Goal: Share content: Share content

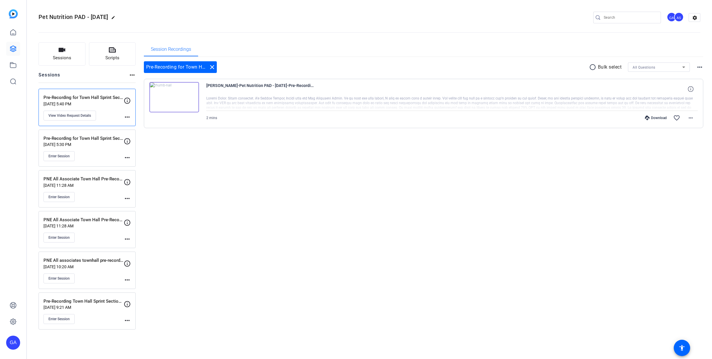
click at [327, 260] on div "Session Recordings Pre-Recording for Town Hall Sprint Section [PERSON_NAME] clo…" at bounding box center [424, 185] width 560 height 287
click at [130, 116] on div "Pre-Recording for Town Hall Sprint Section [PERSON_NAME] [DATE] 5:40 PM View Vi…" at bounding box center [87, 107] width 97 height 37
click at [506, 200] on div "Session Recordings Pre-Recording for Town Hall Sprint Section [PERSON_NAME] clo…" at bounding box center [424, 185] width 560 height 287
click at [691, 121] on mat-icon "more_horiz" at bounding box center [690, 117] width 7 height 7
click at [680, 153] on span "Share MP4" at bounding box center [675, 152] width 35 height 7
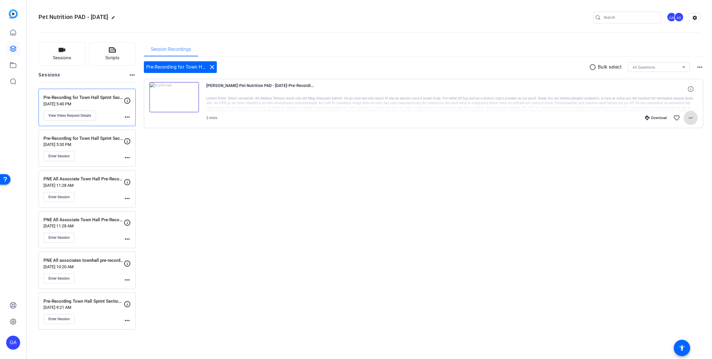
click at [93, 138] on p "Pre-Recording for Town Hall Sprint Section - [PERSON_NAME]" at bounding box center [83, 138] width 80 height 7
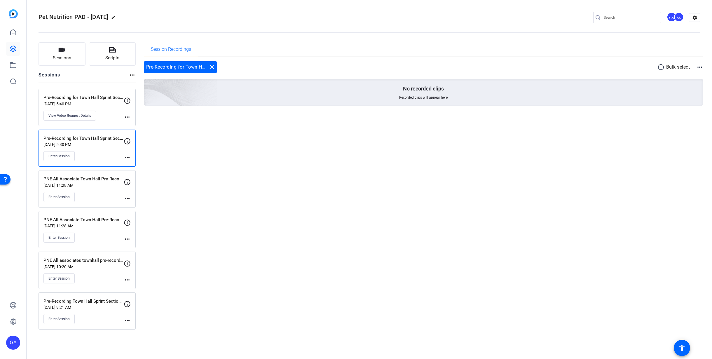
click at [121, 151] on div "Pre-Recording for Town Hall Sprint Section - [PERSON_NAME] [DATE] 5:30 PM Enter…" at bounding box center [83, 148] width 80 height 26
click at [111, 187] on p "[DATE] 11:28 AM" at bounding box center [83, 185] width 80 height 5
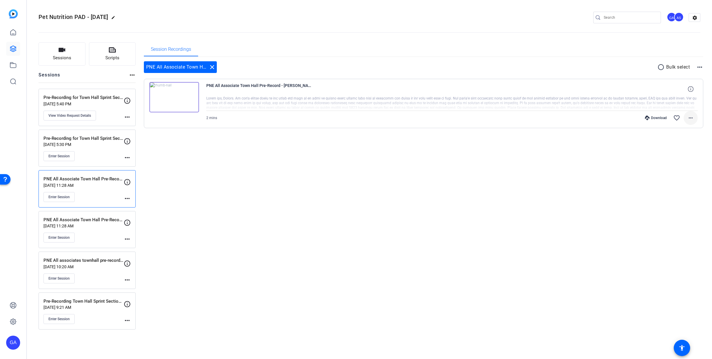
click at [691, 120] on mat-icon "more_horiz" at bounding box center [690, 117] width 7 height 7
click at [674, 153] on span "Share MP4" at bounding box center [675, 152] width 35 height 7
click at [108, 229] on div "PNE All Associate Town Hall Pre-Record - Imke [DATE] 11:28 AM Enter Session" at bounding box center [83, 230] width 80 height 26
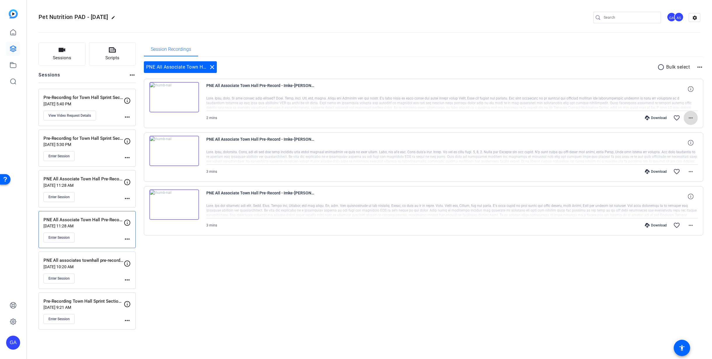
click at [687, 119] on span at bounding box center [691, 118] width 14 height 14
click at [683, 151] on span "Share MP4" at bounding box center [675, 152] width 35 height 7
click at [696, 173] on span at bounding box center [691, 172] width 14 height 14
click at [676, 189] on span "Share Original" at bounding box center [675, 191] width 35 height 7
click at [697, 224] on span at bounding box center [691, 225] width 14 height 14
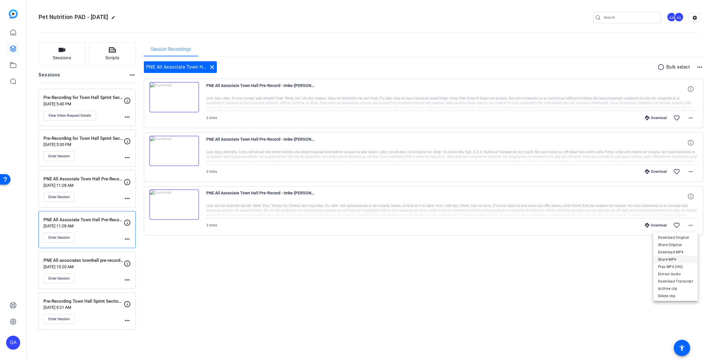
click at [681, 259] on span "Share MP4" at bounding box center [675, 259] width 35 height 7
click at [101, 273] on div "PNE All associates townhall pre-record - Mariana [DATE] 10:20 AM Enter Session" at bounding box center [83, 270] width 80 height 26
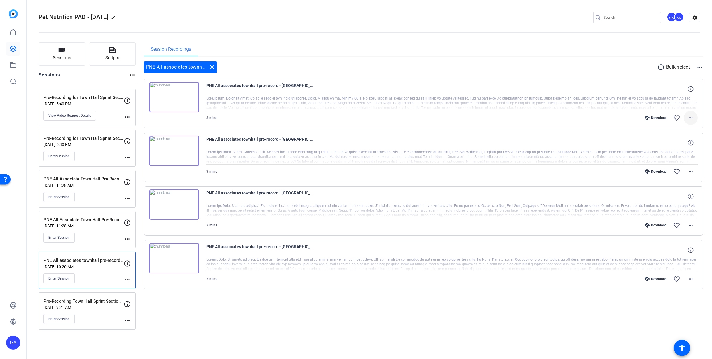
click at [688, 115] on mat-icon "more_horiz" at bounding box center [690, 117] width 7 height 7
click at [681, 149] on span "Share MP4" at bounding box center [675, 152] width 35 height 7
click at [695, 171] on span at bounding box center [691, 172] width 14 height 14
click at [690, 194] on span "Share Original" at bounding box center [675, 191] width 35 height 7
click at [689, 227] on mat-icon "more_horiz" at bounding box center [690, 225] width 7 height 7
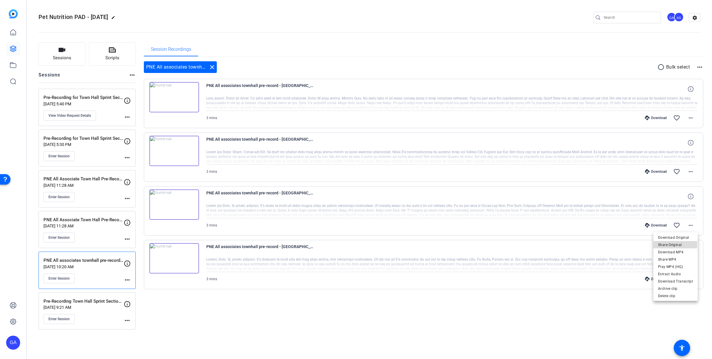
click at [668, 244] on span "Share Original" at bounding box center [675, 244] width 35 height 7
click at [696, 227] on span at bounding box center [691, 225] width 14 height 14
click at [681, 259] on span "Share MP4" at bounding box center [675, 259] width 35 height 7
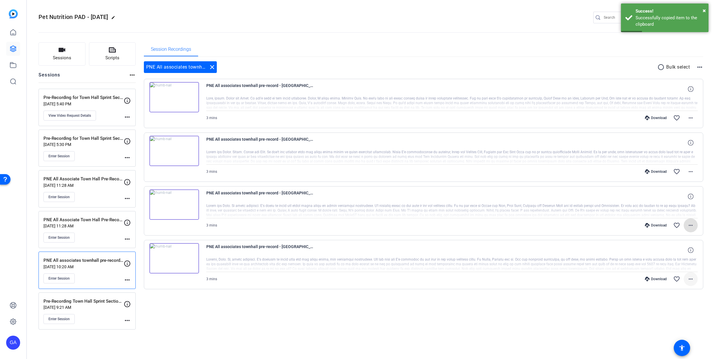
click at [691, 279] on mat-icon "more_horiz" at bounding box center [690, 279] width 7 height 7
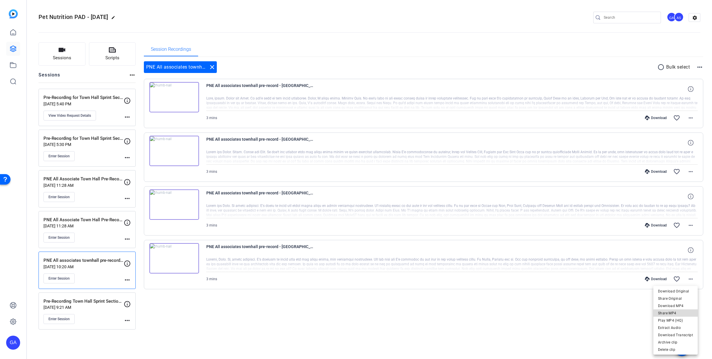
click at [677, 315] on span "Share MP4" at bounding box center [675, 313] width 35 height 7
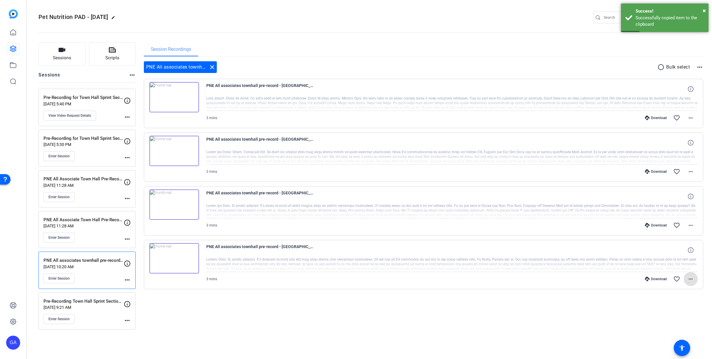
click at [112, 297] on div "Pre-Recording Town Hall Sprint Section - Tomek [DATE] 9:21 AM Enter Session mor…" at bounding box center [87, 310] width 97 height 37
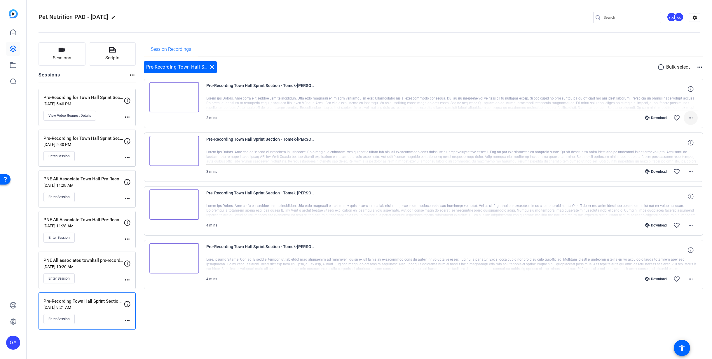
click at [689, 118] on mat-icon "more_horiz" at bounding box center [690, 117] width 7 height 7
click at [682, 152] on span "Share MP4" at bounding box center [675, 152] width 35 height 7
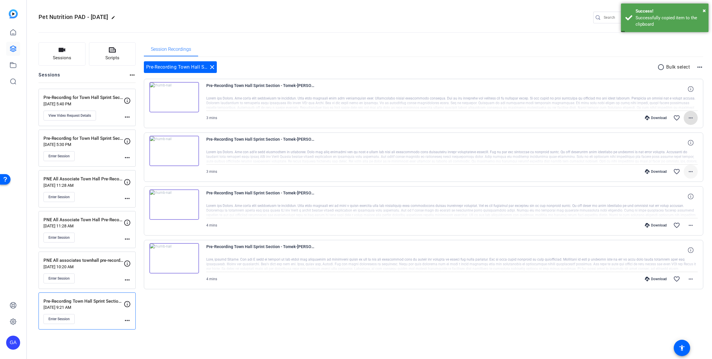
click at [694, 173] on span at bounding box center [691, 172] width 14 height 14
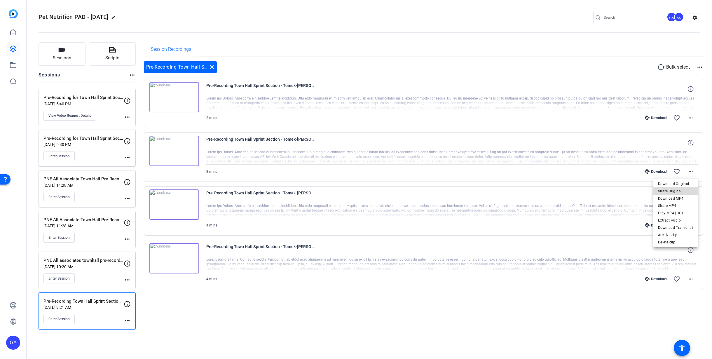
click at [677, 192] on span "Share Original" at bounding box center [675, 191] width 35 height 7
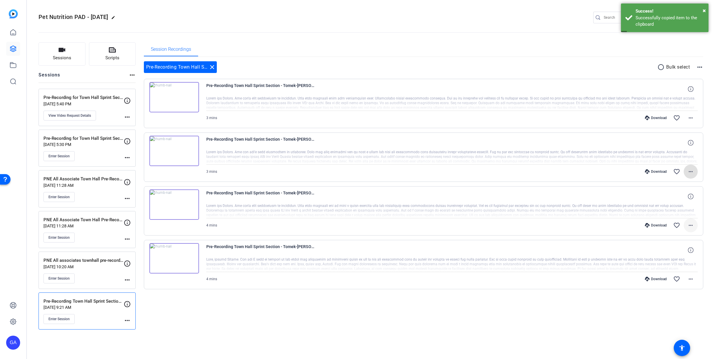
click at [694, 228] on mat-icon "more_horiz" at bounding box center [690, 225] width 7 height 7
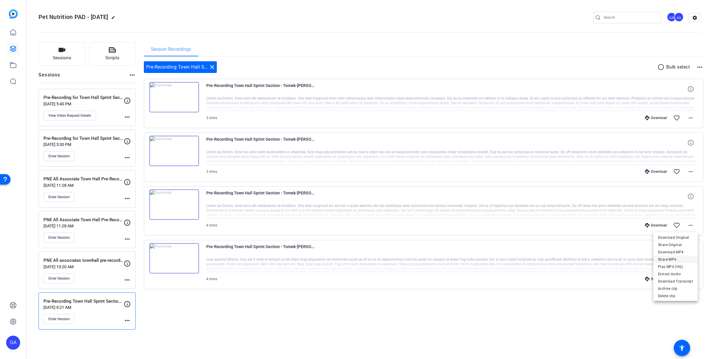
click at [679, 256] on span "Share MP4" at bounding box center [675, 259] width 35 height 7
click at [694, 280] on mat-icon "more_horiz" at bounding box center [690, 279] width 7 height 7
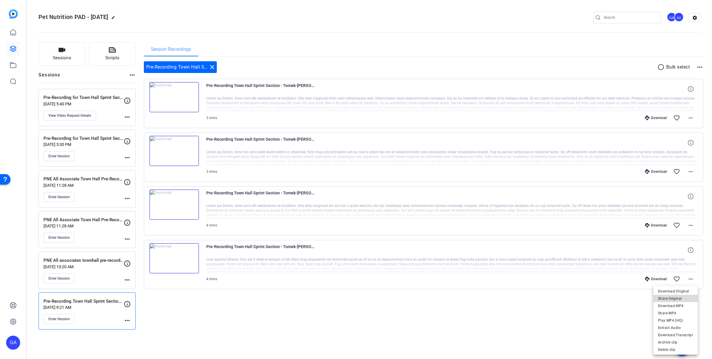
click at [689, 301] on span "Share Original" at bounding box center [675, 298] width 35 height 7
drag, startPoint x: 666, startPoint y: 70, endPoint x: 660, endPoint y: 68, distance: 6.4
click at [665, 70] on div "radio_button_unchecked Bulk select" at bounding box center [674, 67] width 33 height 7
click at [659, 68] on mat-icon "radio_button_unchecked" at bounding box center [662, 67] width 9 height 7
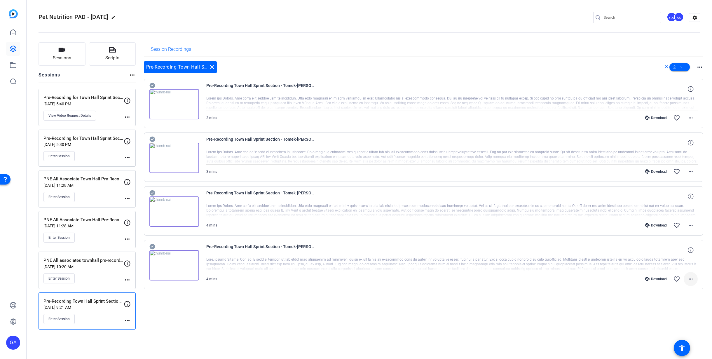
click at [695, 281] on span at bounding box center [691, 279] width 14 height 14
click at [583, 313] on div at bounding box center [356, 179] width 712 height 359
click at [683, 66] on icon at bounding box center [681, 67] width 3 height 7
click at [627, 88] on div at bounding box center [356, 179] width 712 height 359
click at [682, 67] on icon at bounding box center [681, 67] width 3 height 7
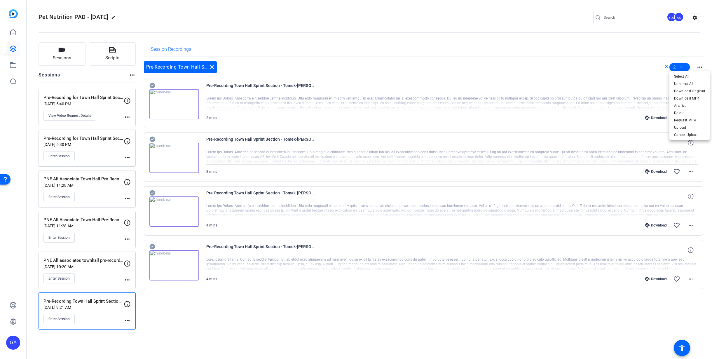
click at [604, 54] on div at bounding box center [356, 179] width 712 height 359
click at [421, 46] on div "Session Recordings" at bounding box center [424, 49] width 560 height 14
click at [82, 283] on div "Enter Session" at bounding box center [83, 278] width 80 height 10
click at [84, 241] on div "Enter Session" at bounding box center [83, 238] width 80 height 10
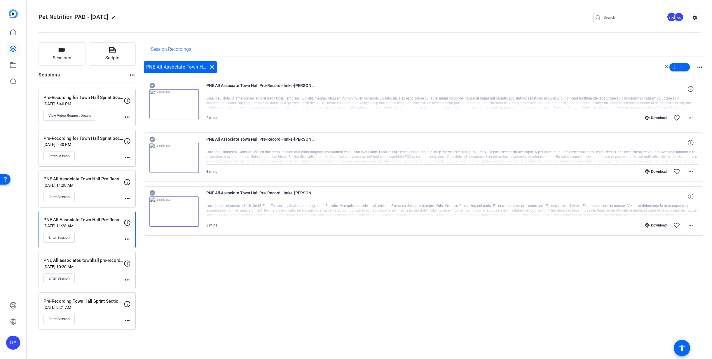
click at [82, 191] on div "PNE All Associate Town Hall Pre-Record - [PERSON_NAME] [DATE] 11:28 AM Enter Se…" at bounding box center [83, 189] width 80 height 26
click at [80, 142] on div "Pre-Recording for Town Hall Sprint Section - [PERSON_NAME] [DATE] 5:30 PM Enter…" at bounding box center [83, 148] width 80 height 26
click at [85, 103] on p "[DATE] 5:40 PM" at bounding box center [83, 104] width 80 height 5
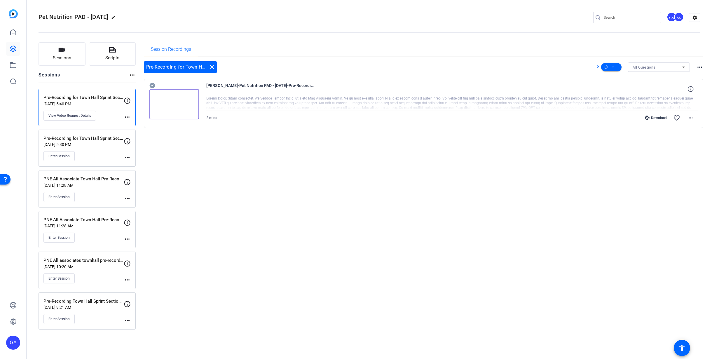
click at [316, 250] on div "Session Recordings Pre-Recording for Town Hall Sprint Section [PERSON_NAME] All…" at bounding box center [424, 185] width 560 height 287
